Goal: Navigation & Orientation: Find specific page/section

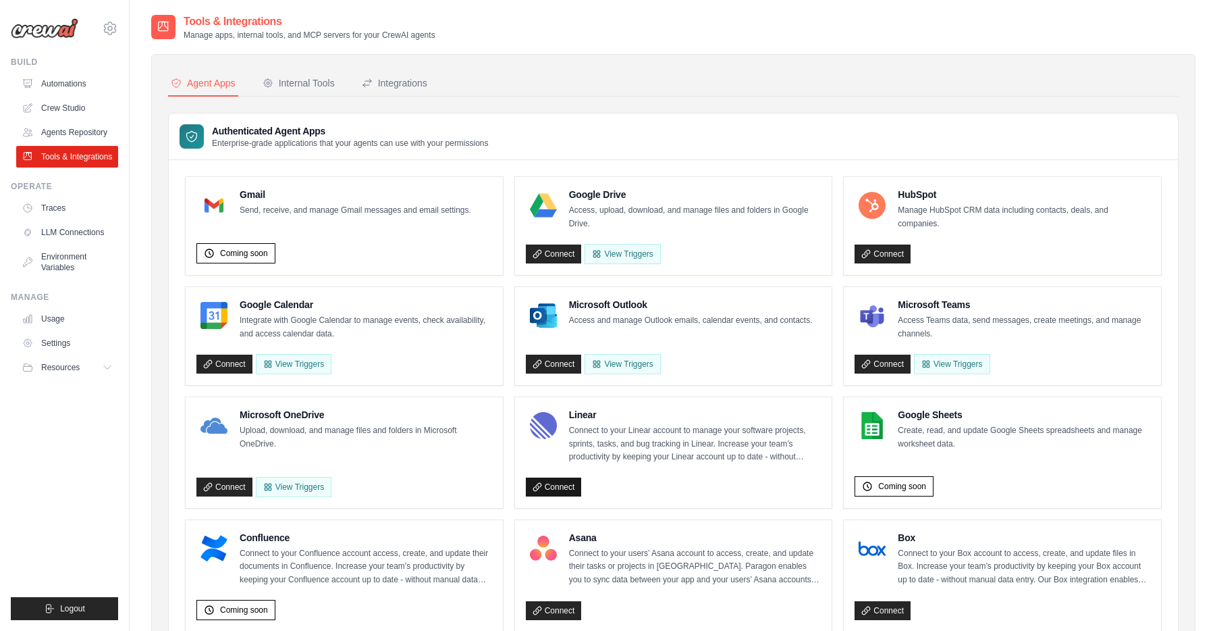
click at [560, 489] on link "Connect" at bounding box center [554, 486] width 56 height 19
click at [302, 85] on div "Internal Tools" at bounding box center [299, 83] width 72 height 14
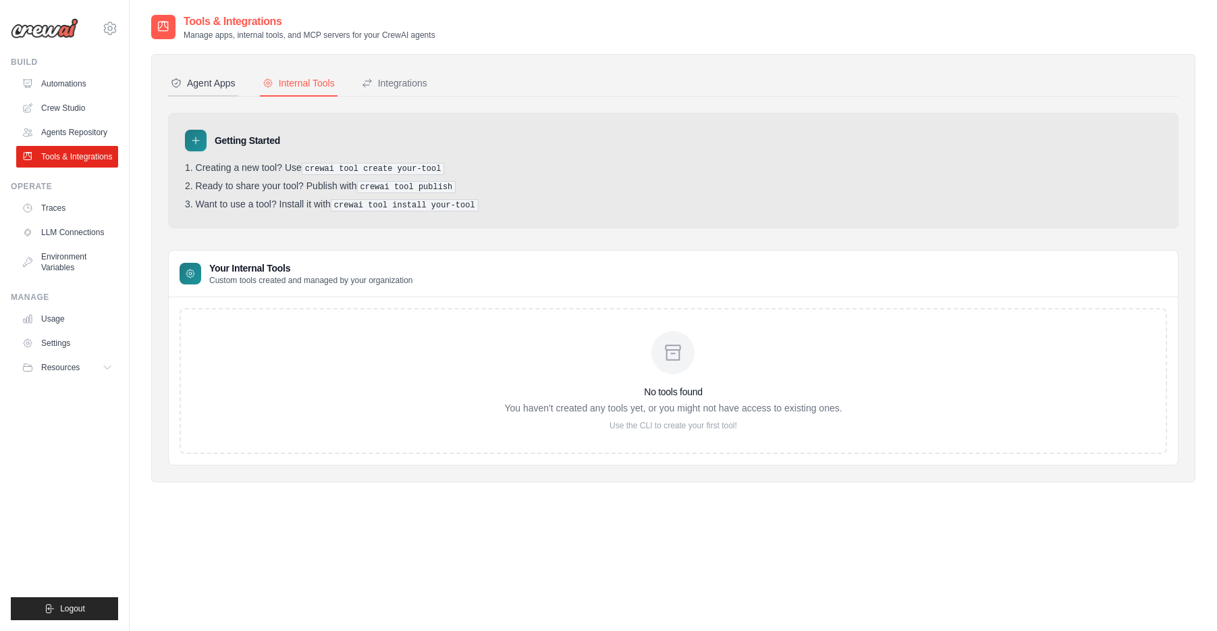
click at [209, 81] on div "Agent Apps" at bounding box center [203, 83] width 65 height 14
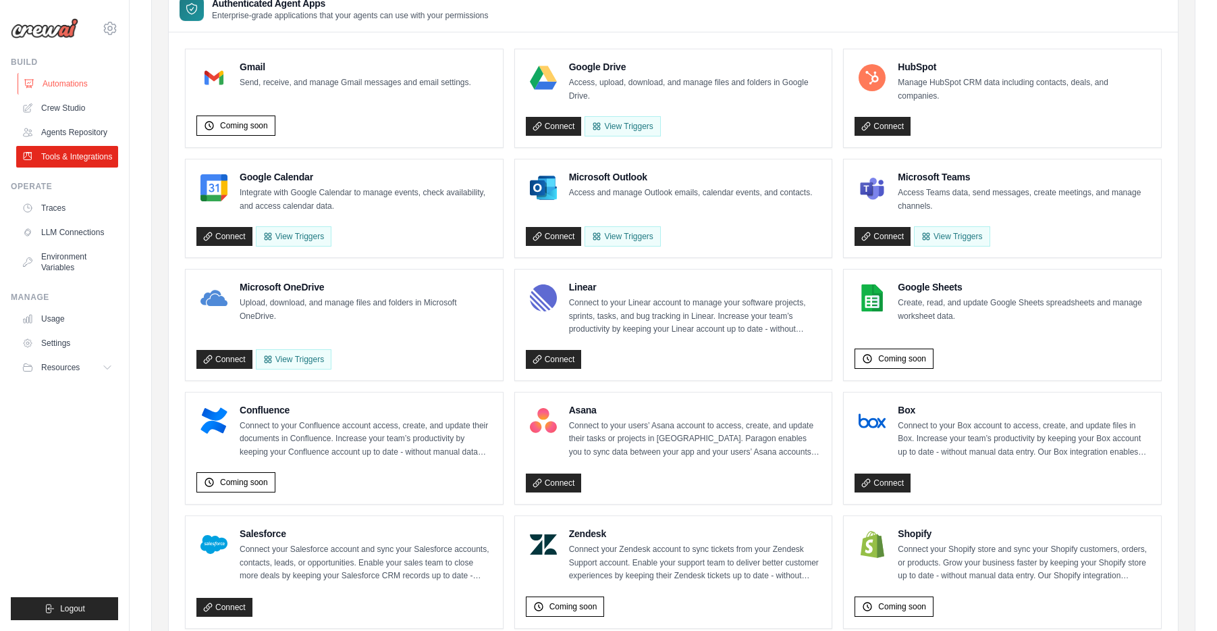
scroll to position [126, 0]
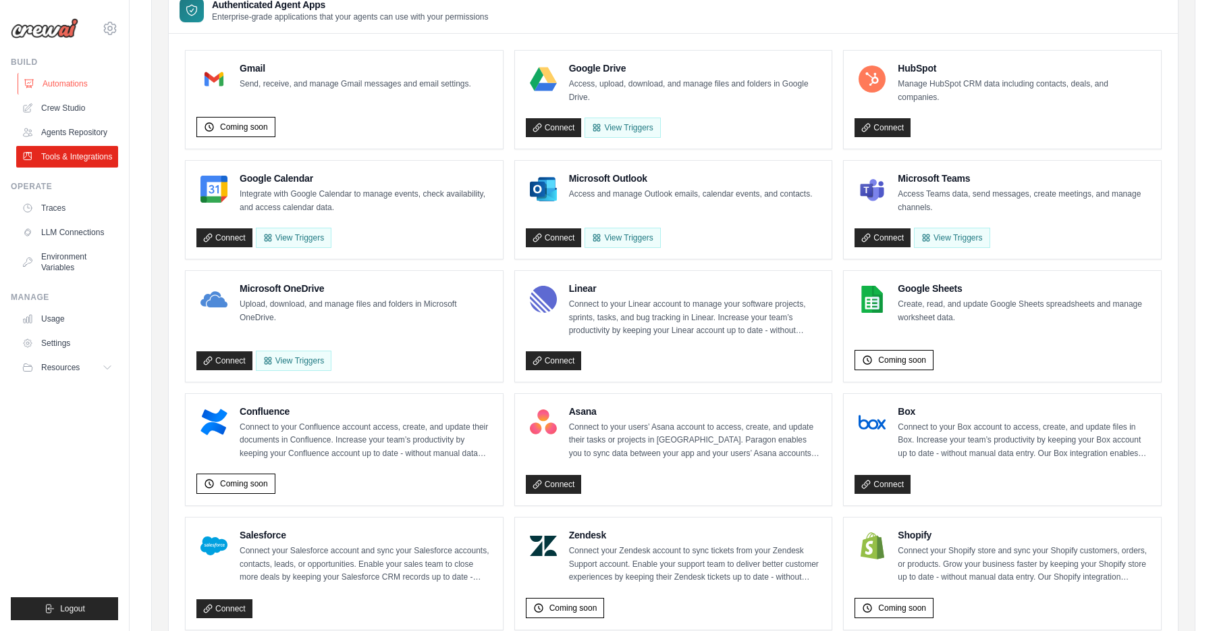
click at [63, 81] on link "Automations" at bounding box center [69, 84] width 102 height 22
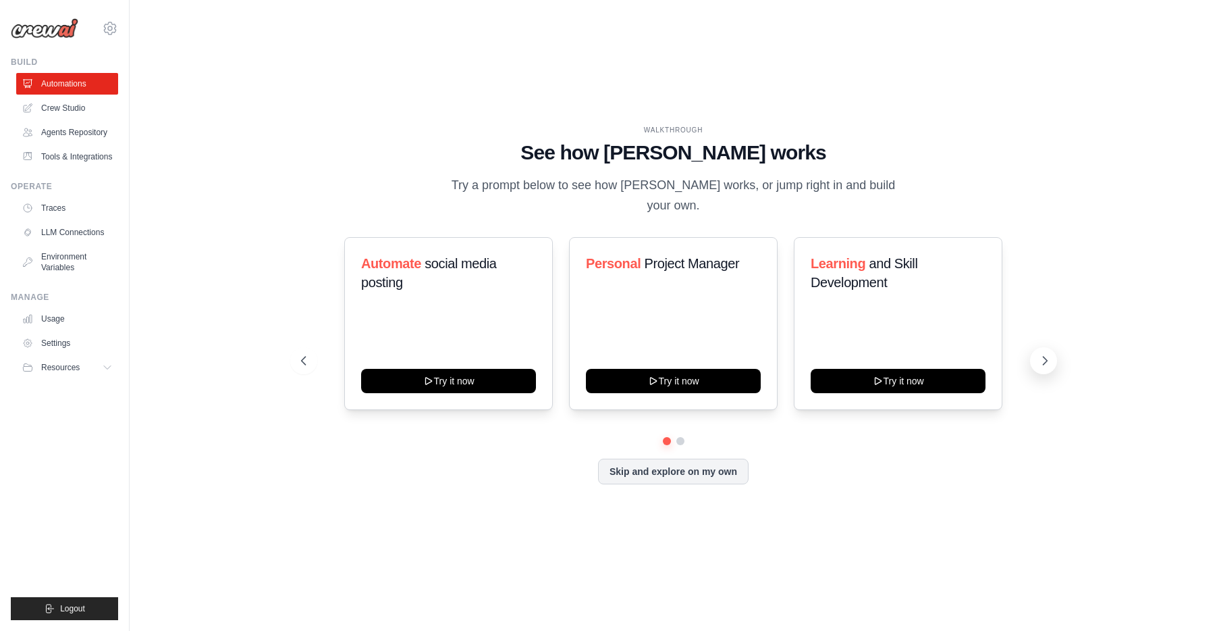
click at [1049, 354] on icon at bounding box center [1045, 361] width 14 height 14
click at [1047, 354] on icon at bounding box center [1045, 361] width 14 height 14
